Goal: Transaction & Acquisition: Subscribe to service/newsletter

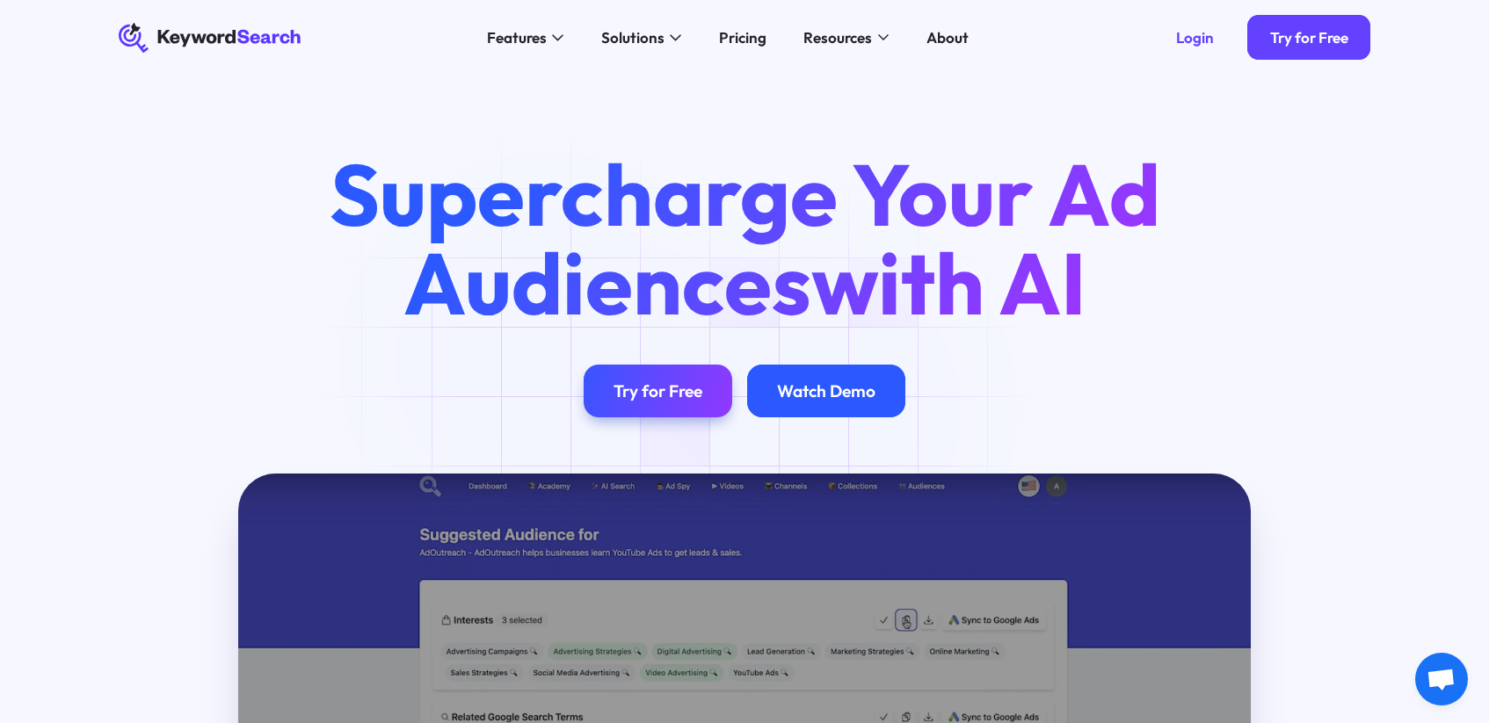
click at [808, 410] on div "Watch Demo" at bounding box center [826, 391] width 158 height 53
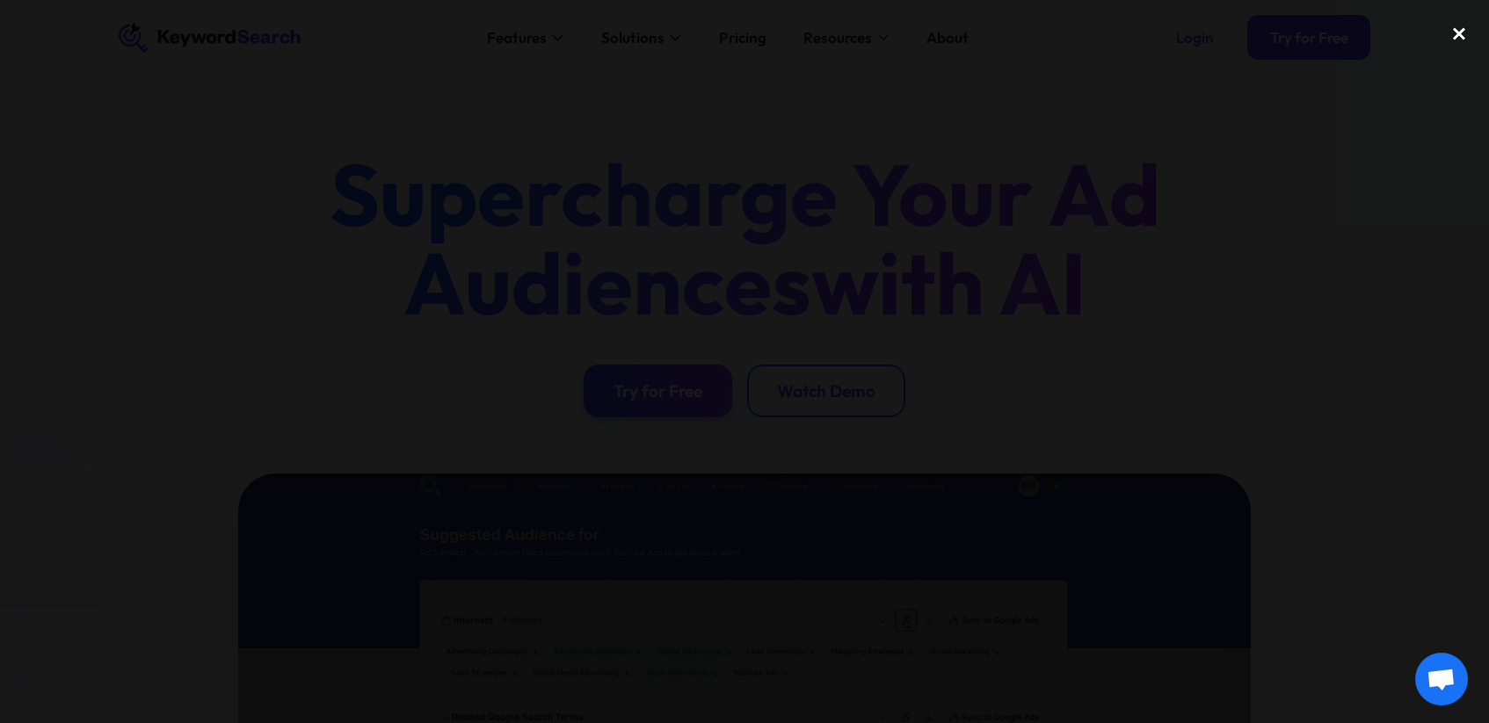
click at [1463, 26] on div "close lightbox" at bounding box center [1459, 33] width 60 height 39
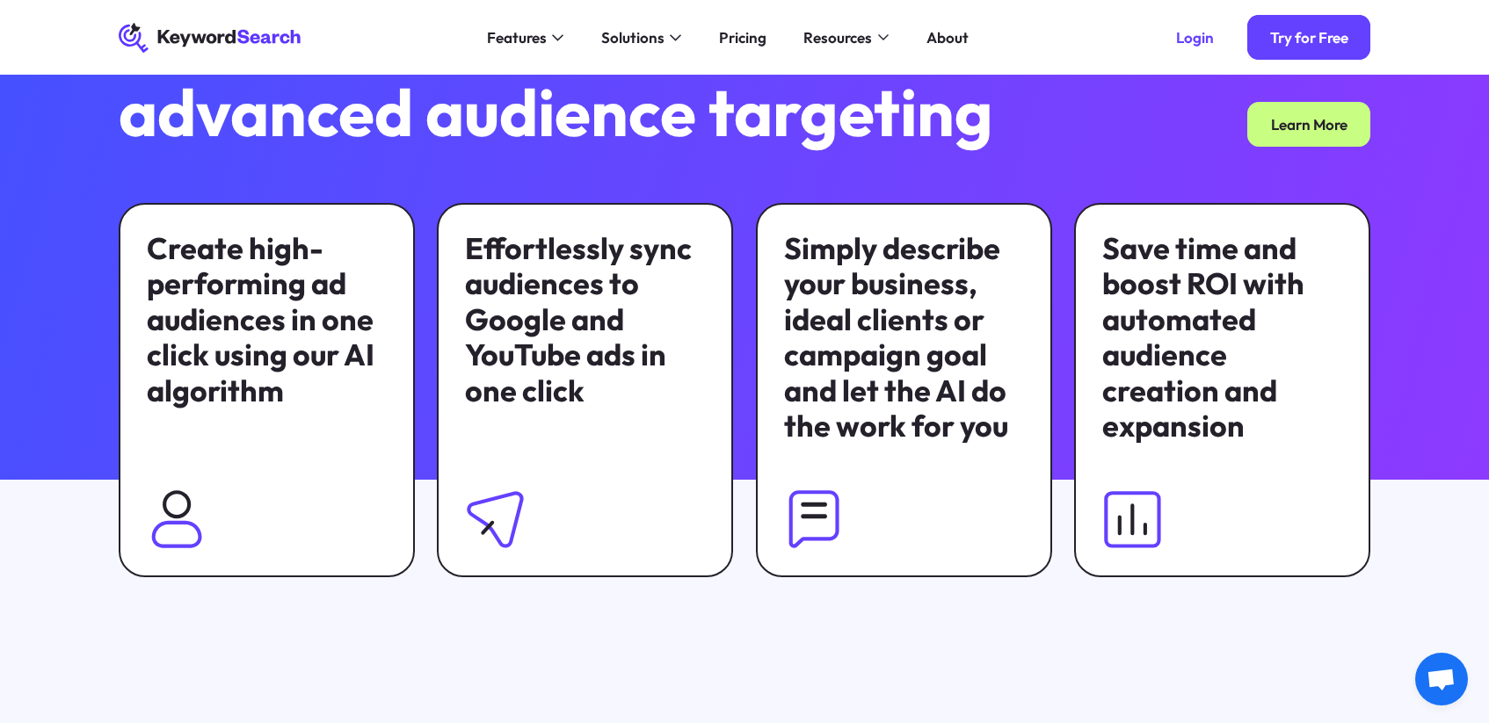
scroll to position [1138, 0]
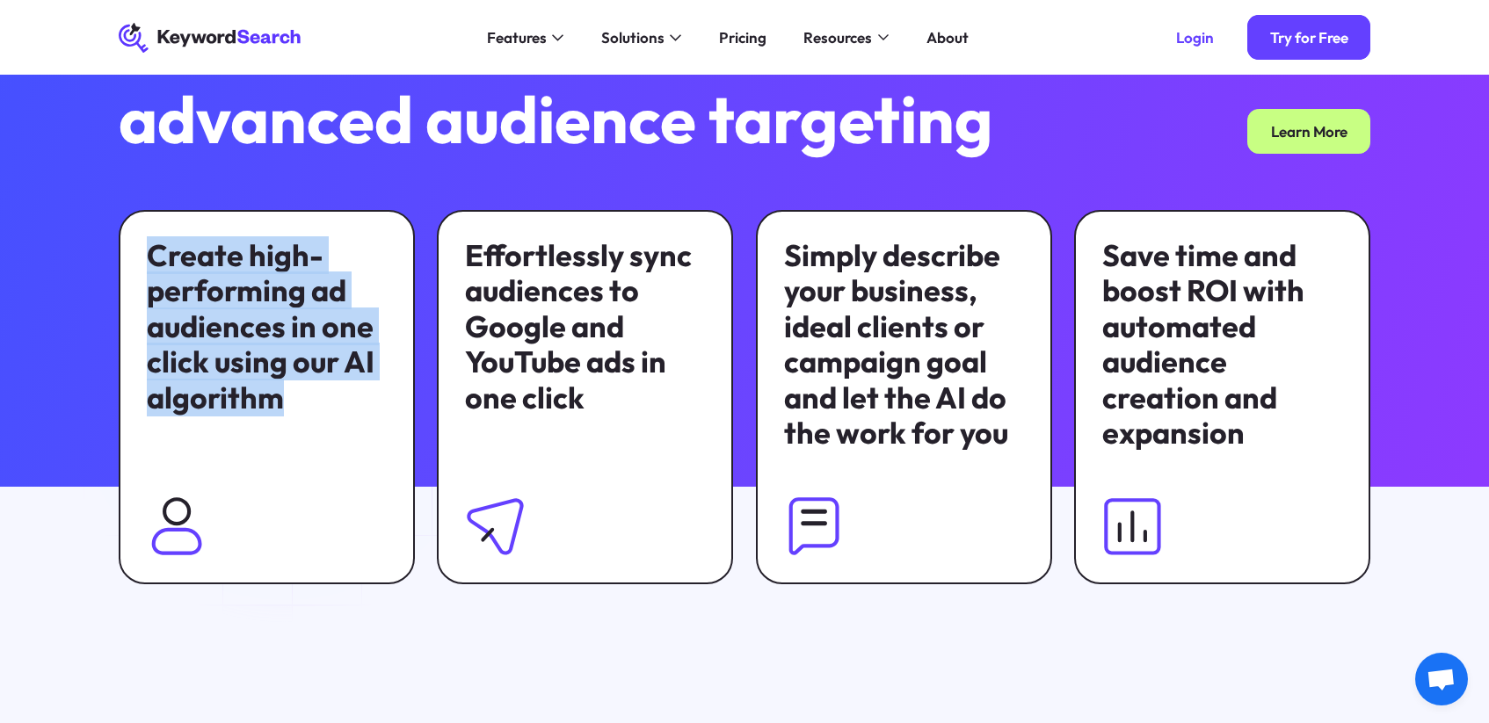
drag, startPoint x: 355, startPoint y: 227, endPoint x: 281, endPoint y: 407, distance: 194.7
click at [281, 407] on div "Create high-performing ad audiences in one click using our AI algorithm" at bounding box center [267, 397] width 296 height 374
click at [281, 407] on div "Create high-performing ad audiences in one click using our AI algorithm" at bounding box center [267, 327] width 240 height 178
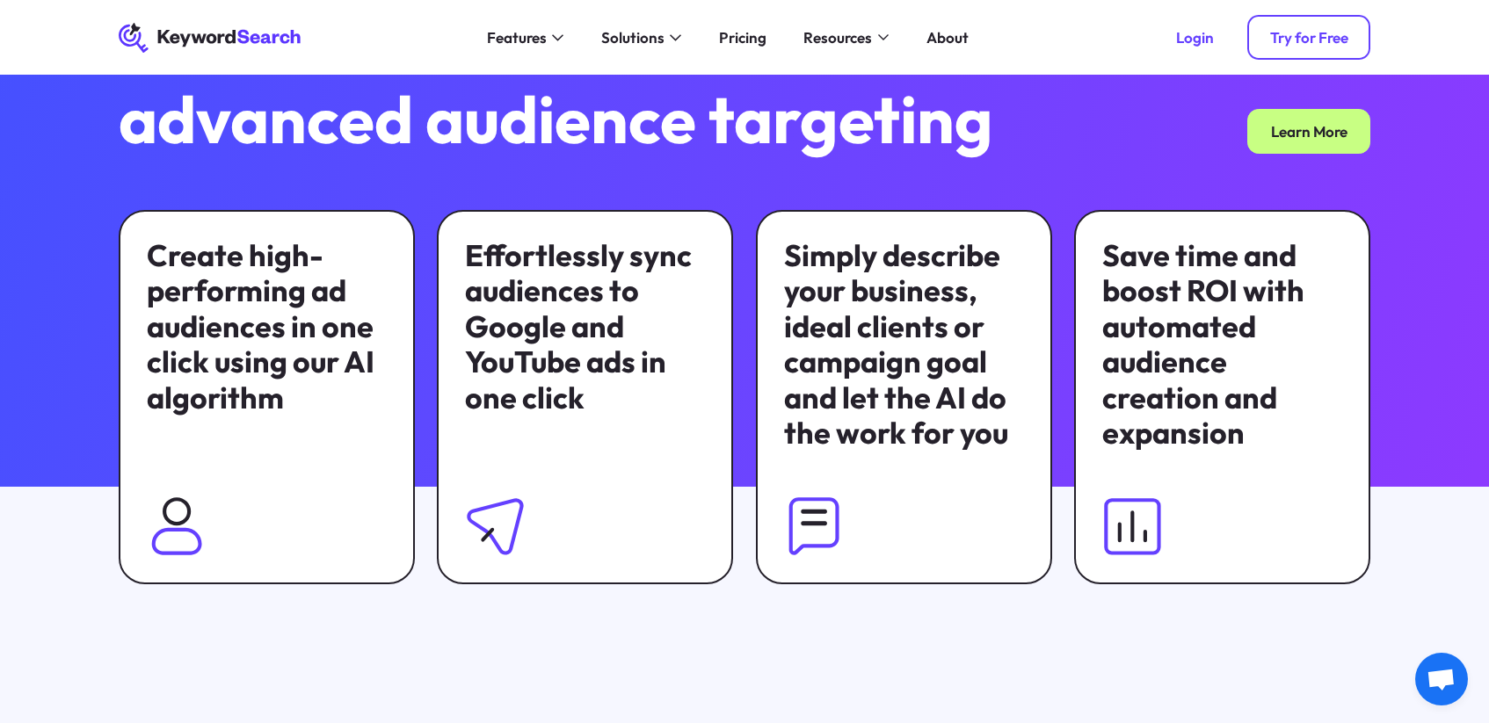
click at [1305, 34] on div "Try for Free" at bounding box center [1309, 37] width 78 height 18
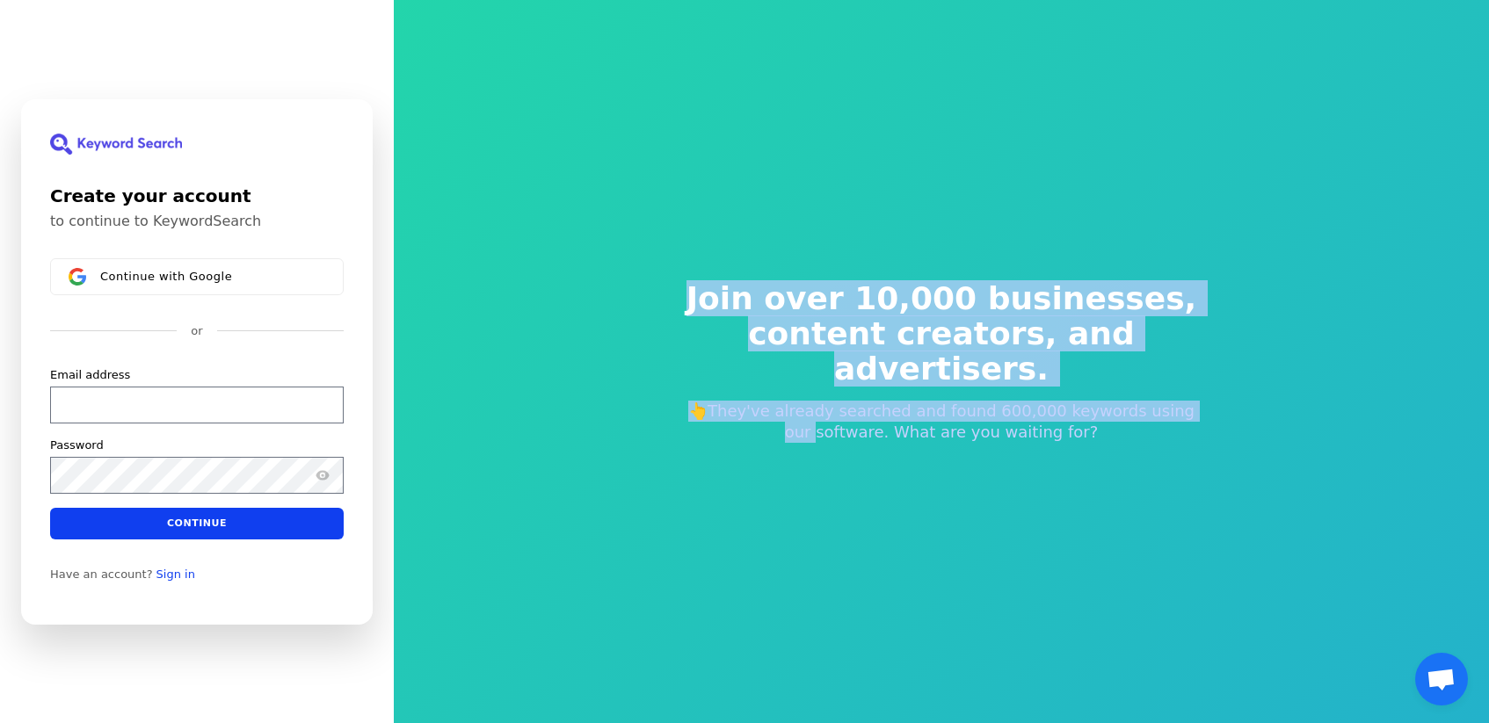
drag, startPoint x: 823, startPoint y: 265, endPoint x: 739, endPoint y: 413, distance: 170.8
click at [739, 413] on div "Join over 10,000 businesses, content creators, and advertisers. 👆They've alread…" at bounding box center [941, 362] width 591 height 302
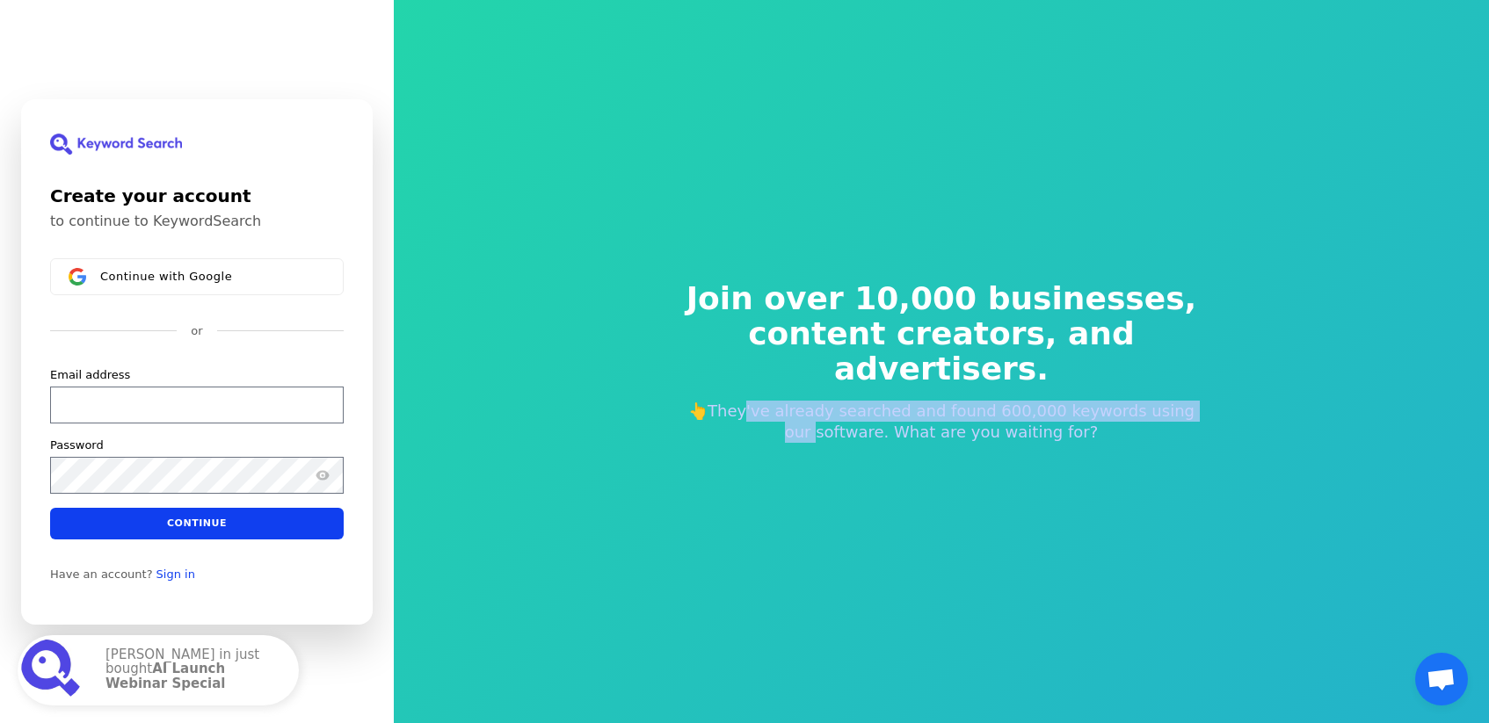
drag, startPoint x: 739, startPoint y: 413, endPoint x: 755, endPoint y: 394, distance: 25.0
click at [750, 401] on p "👆They've already searched and found 600,000 keywords using our software. What a…" at bounding box center [941, 422] width 534 height 42
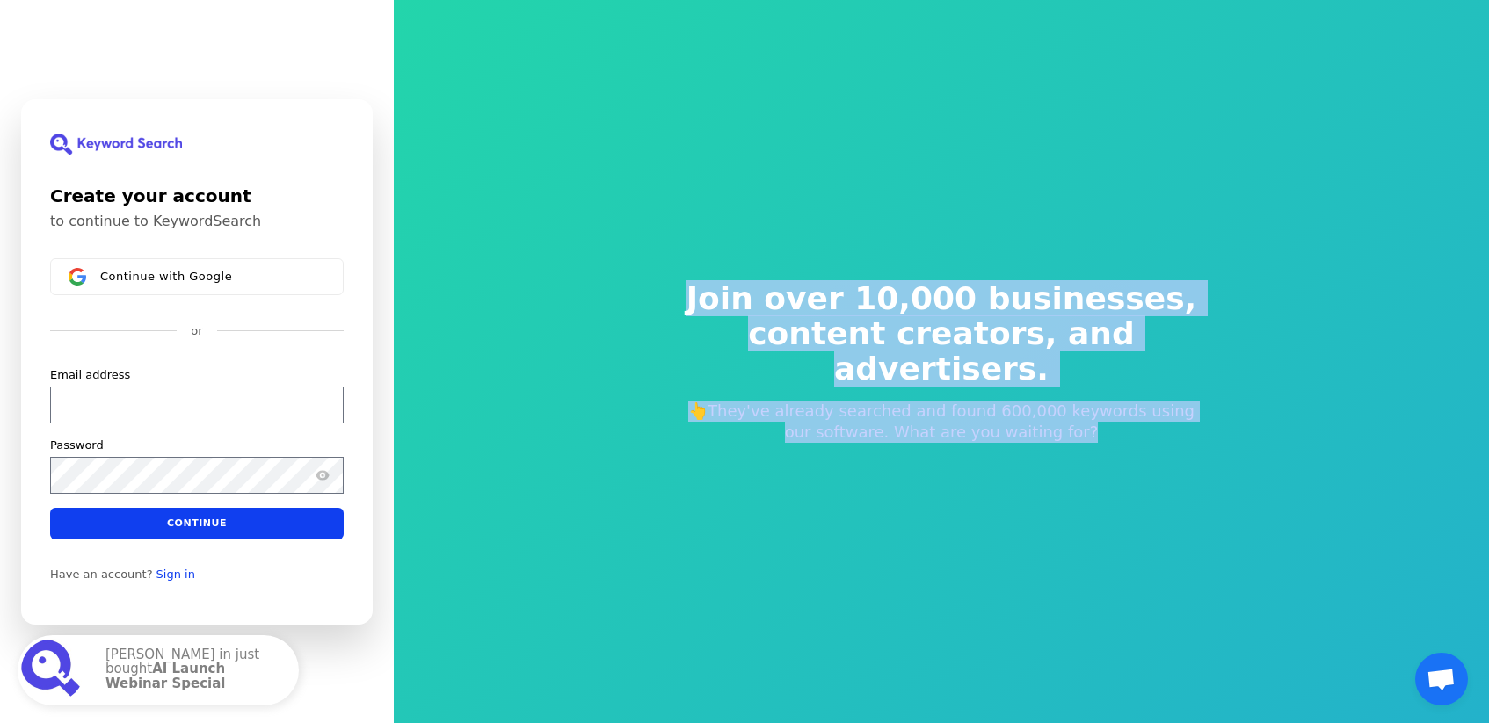
drag, startPoint x: 866, startPoint y: 279, endPoint x: 741, endPoint y: 460, distance: 221.1
click at [741, 460] on div "Join over 10,000 businesses, content creators, and advertisers. 👆They've alread…" at bounding box center [941, 362] width 591 height 302
drag, startPoint x: 741, startPoint y: 460, endPoint x: 896, endPoint y: 294, distance: 227.6
click at [896, 295] on div "Join over 10,000 businesses, content creators, and advertisers. 👆They've alread…" at bounding box center [941, 362] width 591 height 302
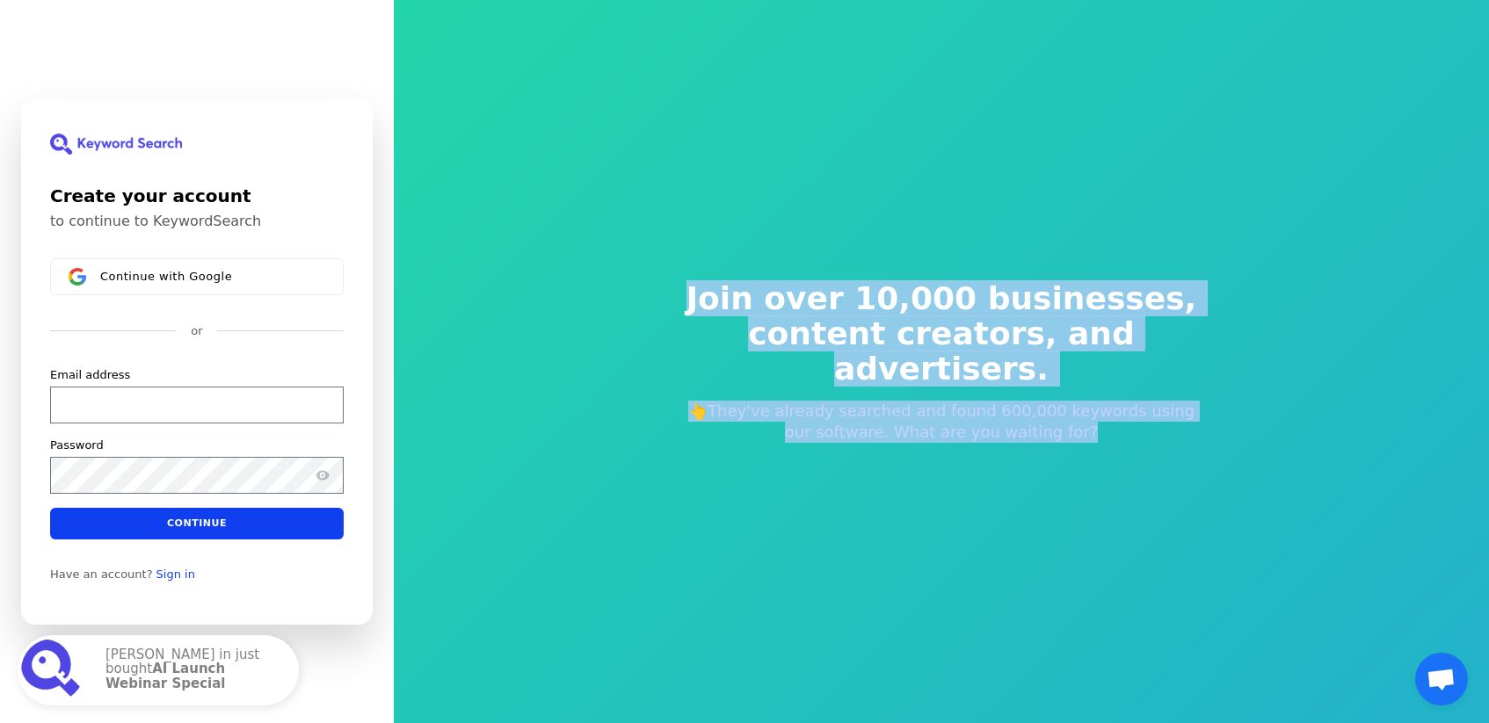
click at [896, 294] on div "Join over 10,000 businesses, content creators, and advertisers. 👆They've alread…" at bounding box center [941, 362] width 591 height 302
drag, startPoint x: 896, startPoint y: 294, endPoint x: 794, endPoint y: 442, distance: 179.9
click at [794, 440] on div "Join over 10,000 businesses, content creators, and advertisers. 👆They've alread…" at bounding box center [941, 362] width 591 height 302
click at [794, 442] on div "Join over 10,000 businesses, content creators, and advertisers. 👆They've alread…" at bounding box center [941, 362] width 591 height 302
